Goal: Task Accomplishment & Management: Use online tool/utility

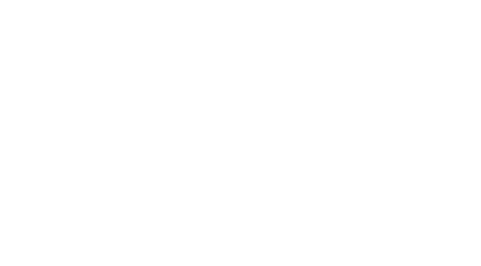
click at [438, 151] on body at bounding box center [240, 133] width 481 height 266
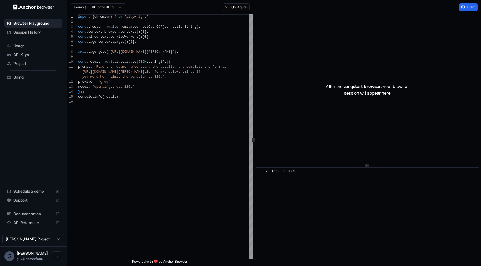
scroll to position [35, 0]
click at [177, 160] on div "import { chromium } from 'playwright' ; const browser = await chromium . connec…" at bounding box center [165, 179] width 174 height 330
click at [470, 13] on div "Start" at bounding box center [367, 7] width 228 height 14
click at [471, 10] on button "Start" at bounding box center [468, 7] width 19 height 8
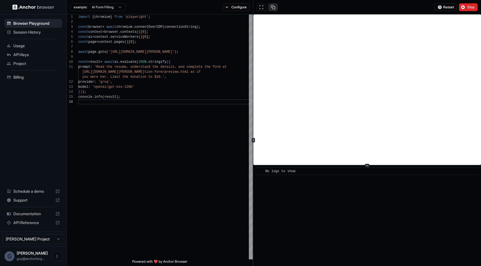
click at [276, 6] on button at bounding box center [272, 7] width 9 height 8
click at [181, 182] on div "import { chromium } from 'playwright' ; const browser = await chromium . connec…" at bounding box center [165, 179] width 174 height 330
type textarea "**********"
click at [248, 151] on div "import { chromium } from 'playwright' ; const browser = await chromium . connec…" at bounding box center [165, 179] width 174 height 330
click at [261, 1] on div "Restart Stop" at bounding box center [367, 7] width 228 height 14
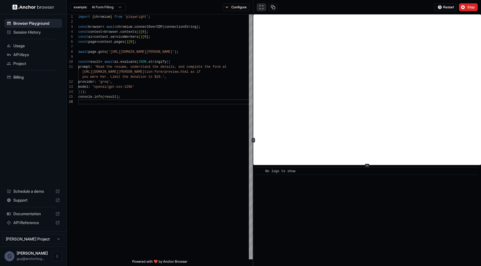
click at [259, 8] on button at bounding box center [260, 7] width 9 height 8
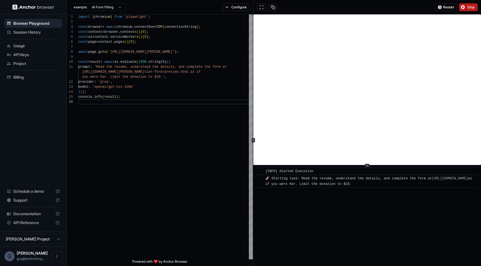
click at [469, 6] on span "Stop" at bounding box center [471, 7] width 8 height 4
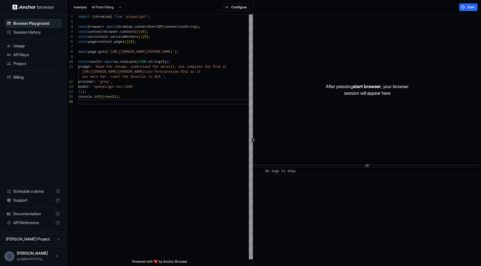
click at [362, 58] on div "After pressing start browser , your browser session will appear here" at bounding box center [367, 89] width 228 height 151
click at [49, 55] on span "API Keys" at bounding box center [36, 55] width 46 height 6
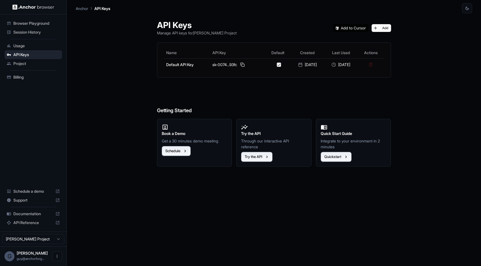
click at [44, 49] on div "Usage" at bounding box center [33, 45] width 58 height 9
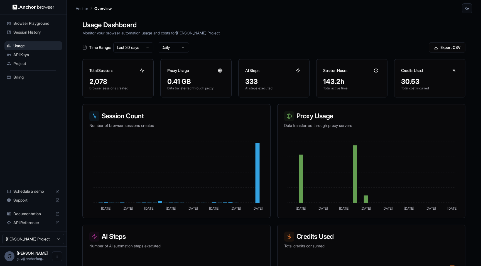
click at [175, 56] on div "Usage Dashboard Monitor your browser automation usage and costs for [PERSON_NAM…" at bounding box center [274, 146] width 396 height 266
click at [179, 50] on html "Browser Playground Session History Usage API Keys Project Billing Schedule a de…" at bounding box center [240, 133] width 481 height 266
click at [154, 50] on html "Browser Playground Session History Usage API Keys Project Billing Schedule a de…" at bounding box center [240, 133] width 481 height 266
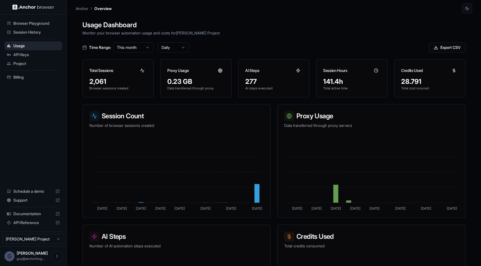
click at [180, 54] on div "Usage Dashboard Monitor your browser automation usage and costs for [PERSON_NAM…" at bounding box center [274, 146] width 396 height 266
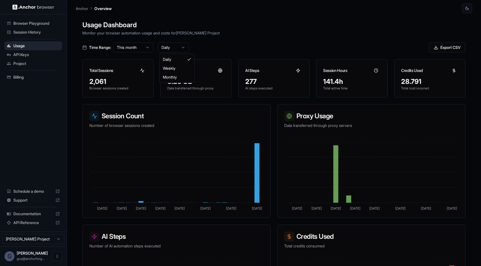
click at [180, 52] on html "Browser Playground Session History Usage API Keys Project Billing Schedule a de…" at bounding box center [240, 133] width 481 height 266
click at [144, 47] on html "Browser Playground Session History Usage API Keys Project Billing Schedule a de…" at bounding box center [240, 133] width 481 height 266
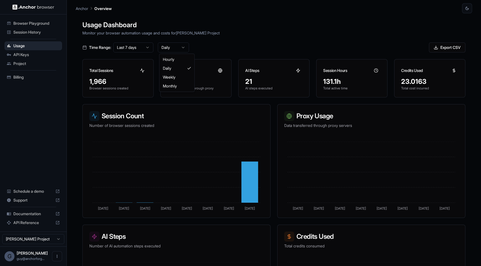
click at [184, 45] on html "Browser Playground Session History Usage API Keys Project Billing Schedule a de…" at bounding box center [240, 133] width 481 height 266
